Goal: Information Seeking & Learning: Learn about a topic

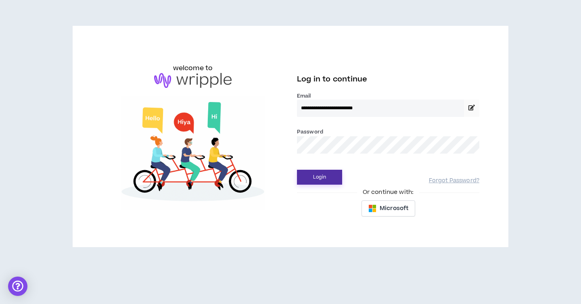
click at [319, 181] on button "Login" at bounding box center [319, 177] width 45 height 15
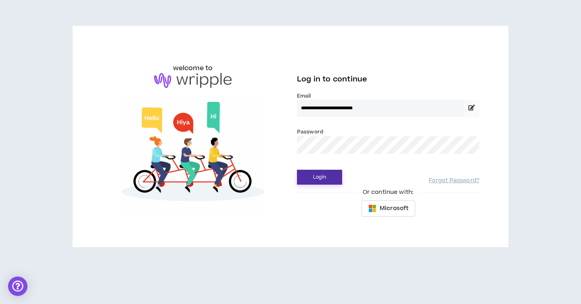
click at [326, 175] on button "Login" at bounding box center [319, 177] width 45 height 15
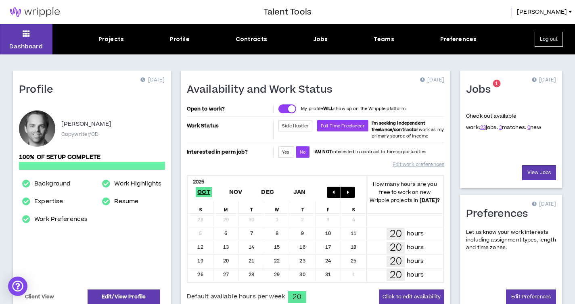
scroll to position [12, 0]
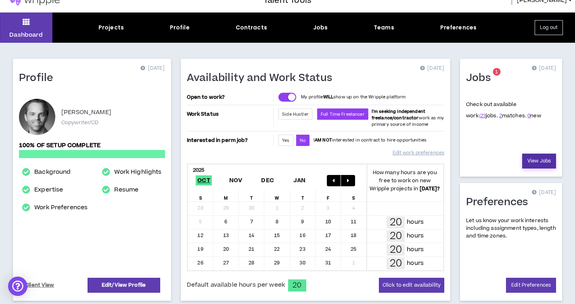
click at [537, 164] on link "View Jobs" at bounding box center [540, 161] width 34 height 15
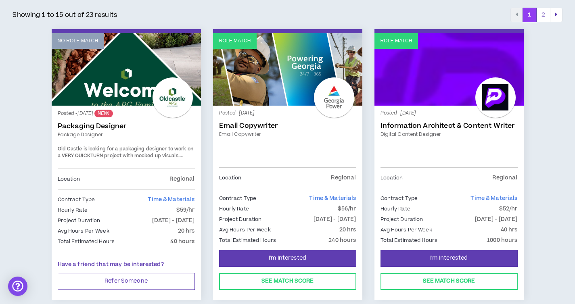
scroll to position [141, 0]
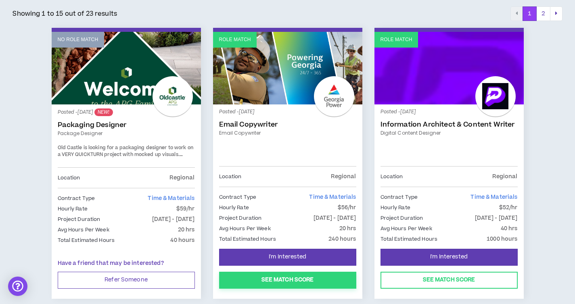
click at [293, 278] on button "See Match Score" at bounding box center [287, 280] width 137 height 17
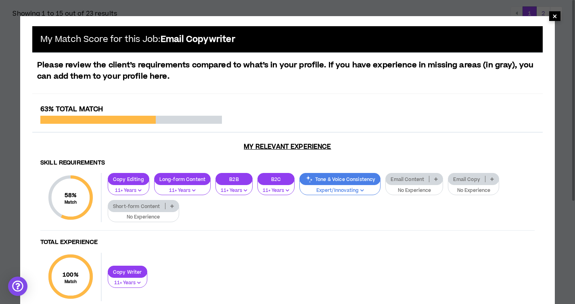
click at [554, 19] on span "×" at bounding box center [555, 16] width 5 height 10
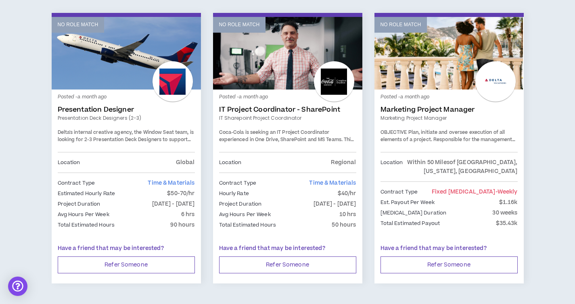
scroll to position [1388, 0]
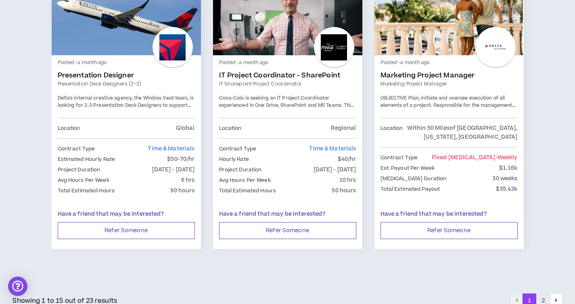
click at [545, 294] on button "2" at bounding box center [544, 301] width 14 height 15
